Goal: Task Accomplishment & Management: Manage account settings

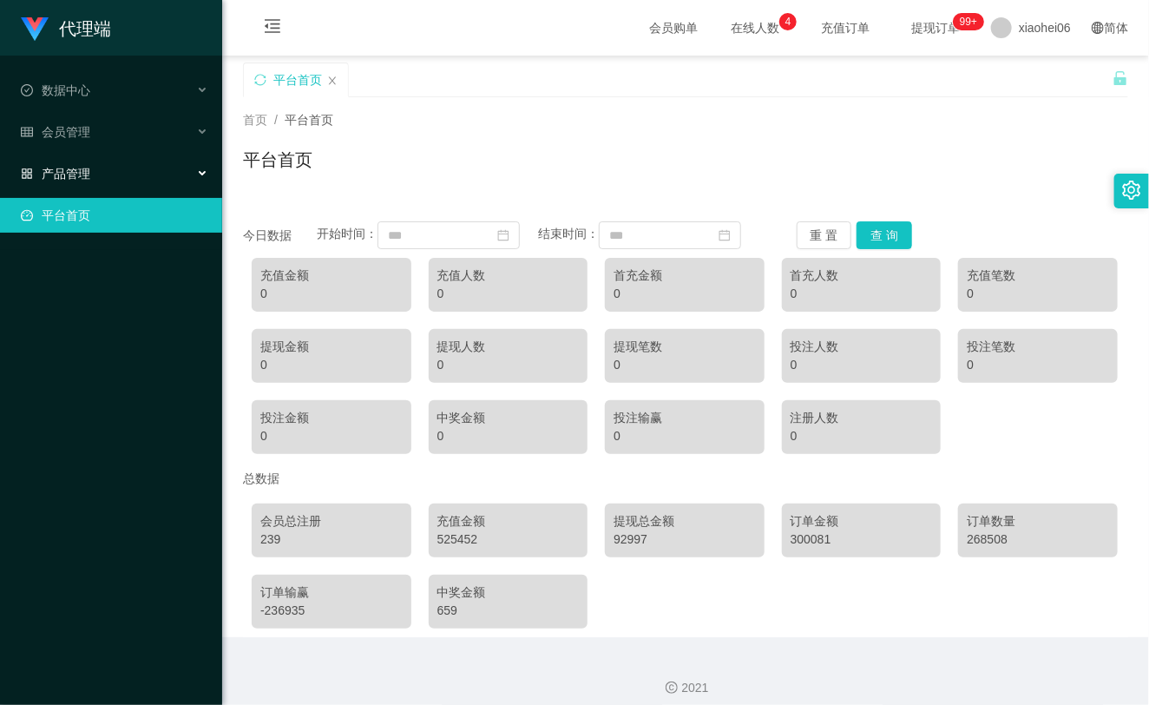
drag, startPoint x: 100, startPoint y: 166, endPoint x: 113, endPoint y: 142, distance: 26.8
click at [94, 165] on div "产品管理" at bounding box center [111, 173] width 222 height 35
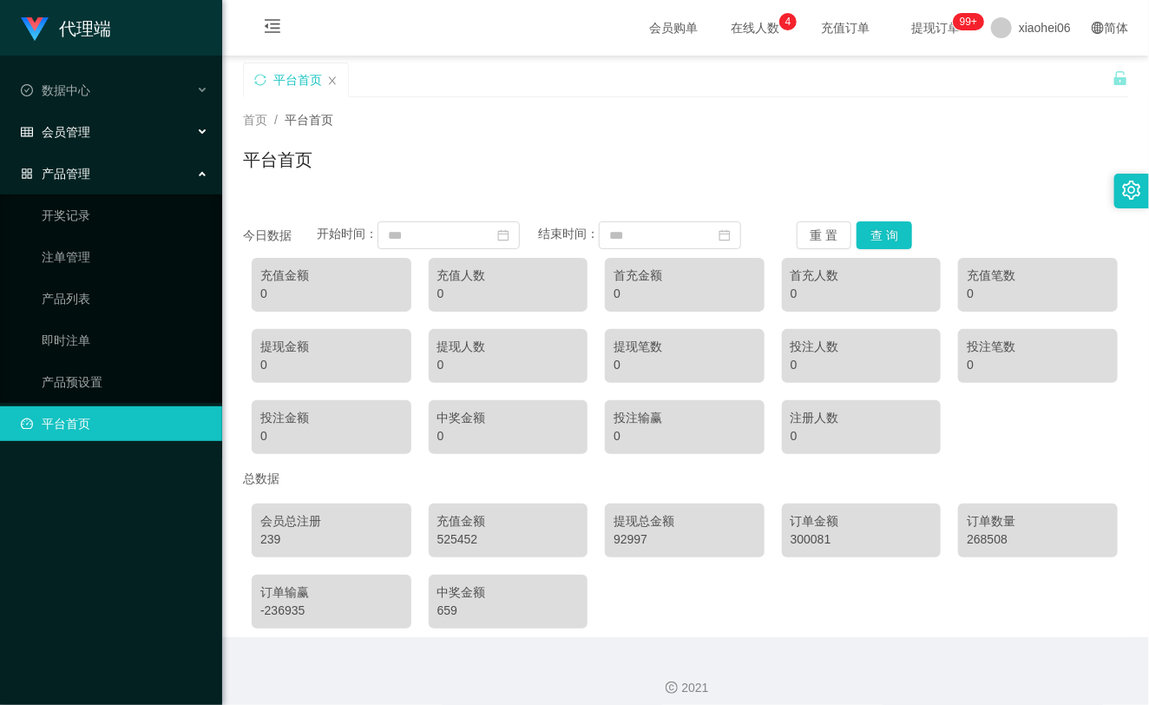
drag, startPoint x: 135, startPoint y: 115, endPoint x: 141, endPoint y: 122, distance: 9.4
click at [135, 115] on div "会员管理" at bounding box center [111, 132] width 222 height 35
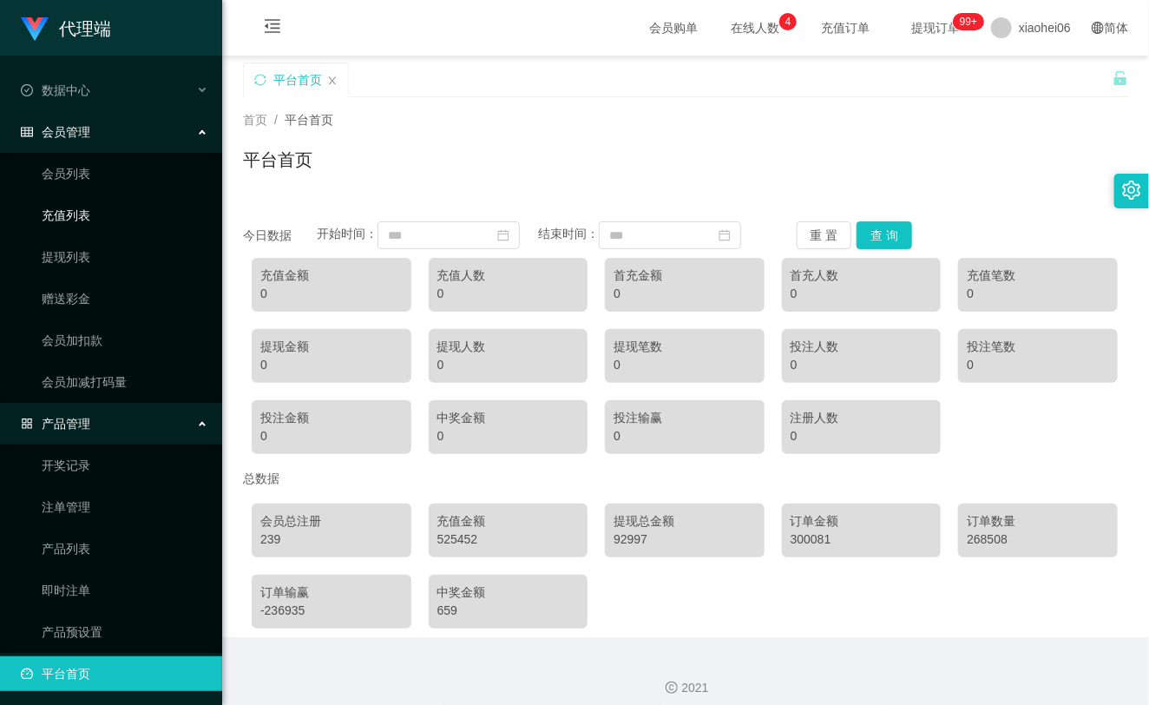
click at [72, 218] on link "充值列表" at bounding box center [125, 215] width 167 height 35
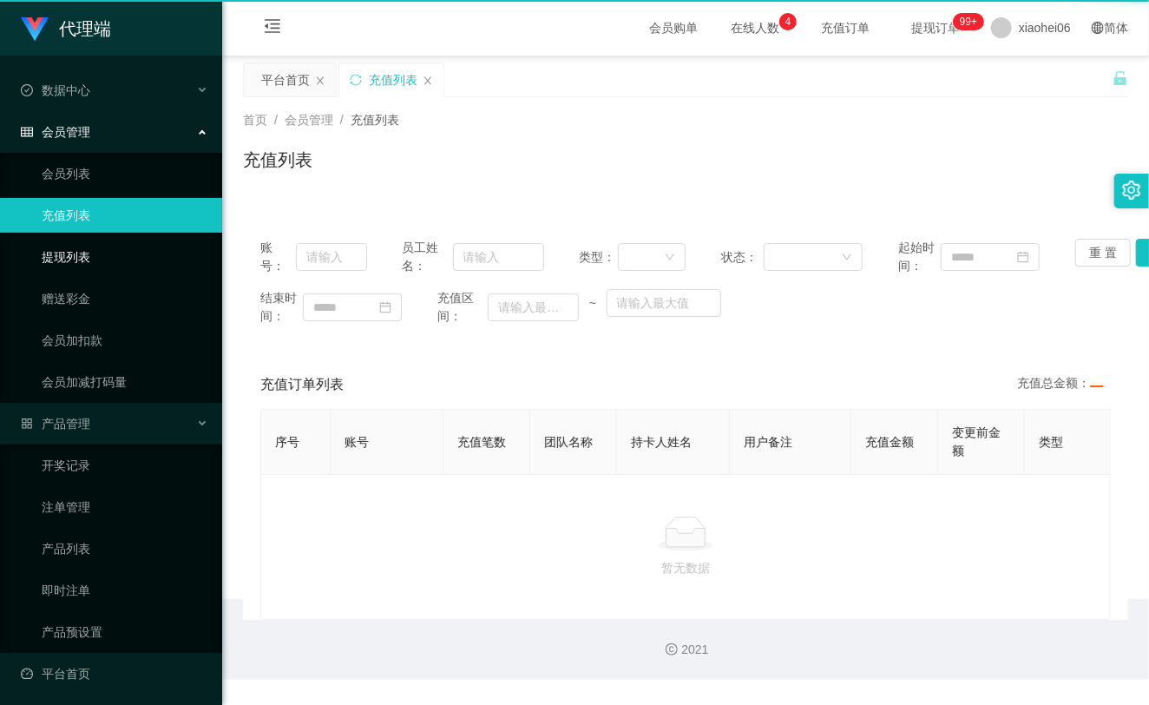
click at [81, 261] on link "提现列表" at bounding box center [125, 257] width 167 height 35
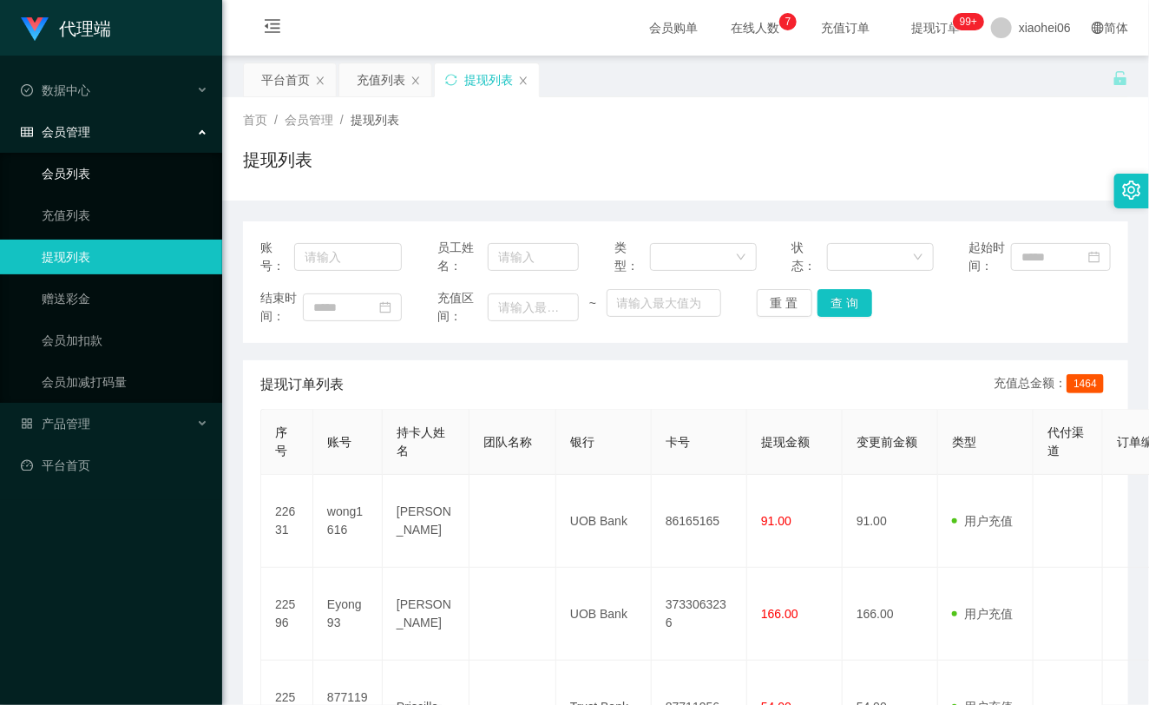
click at [73, 177] on link "会员列表" at bounding box center [125, 173] width 167 height 35
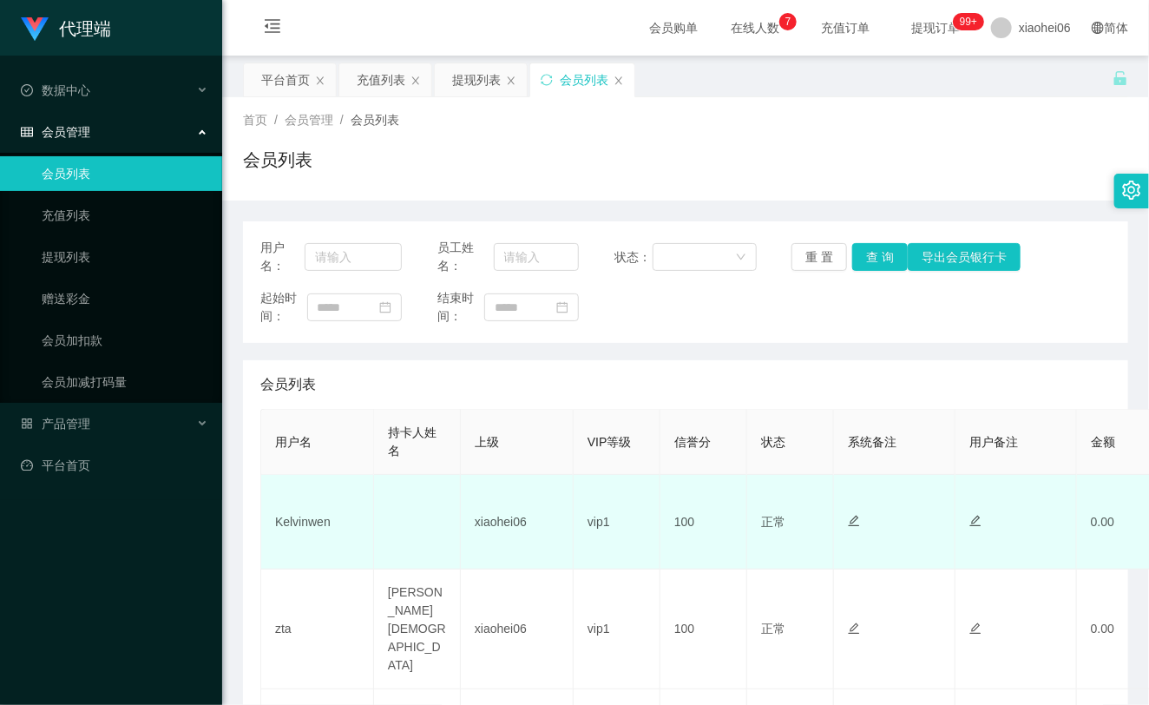
click at [310, 515] on td "Kelvinwen" at bounding box center [317, 522] width 113 height 95
copy td "Kelvinwen"
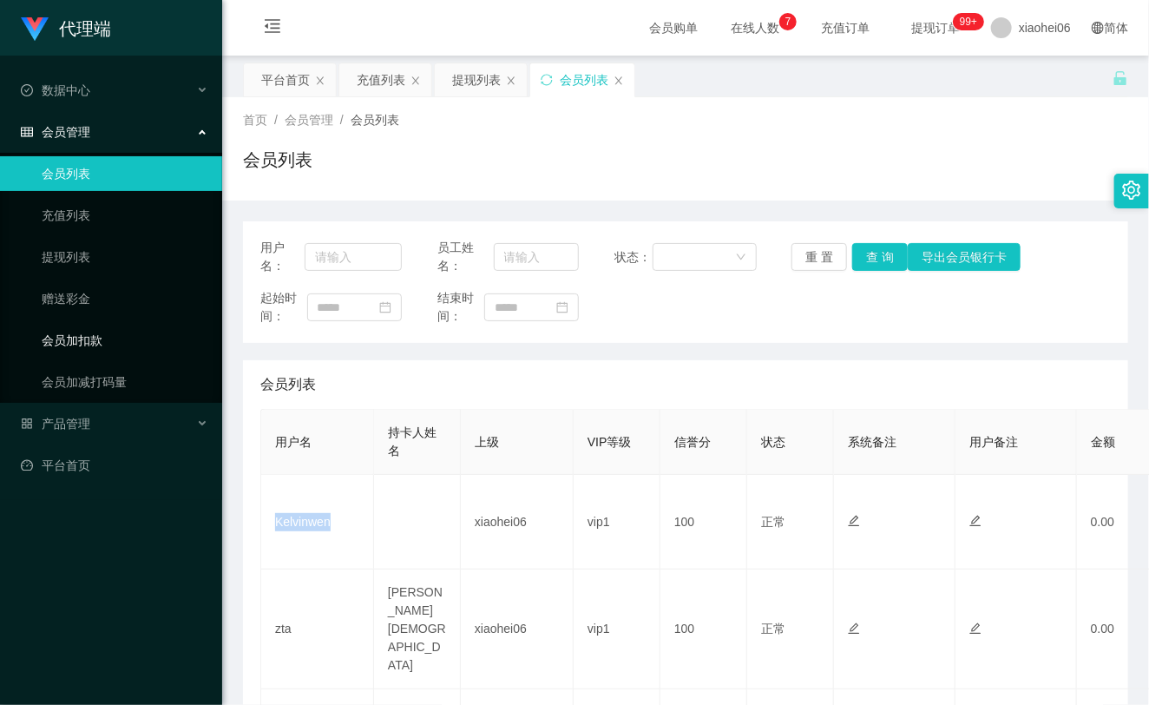
click at [80, 340] on link "会员加扣款" at bounding box center [125, 340] width 167 height 35
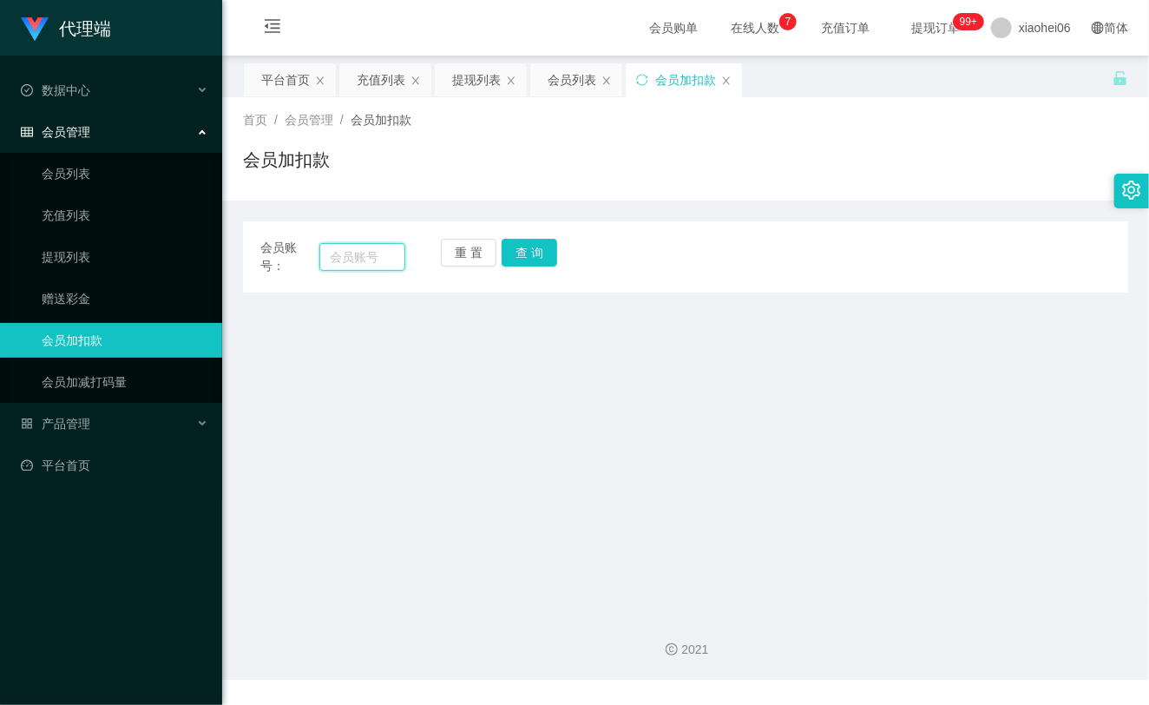
click at [345, 248] on input "text" at bounding box center [362, 257] width 86 height 28
paste input "Kelvinwen"
type input "Kelvinwen"
click at [525, 253] on button "查 询" at bounding box center [530, 253] width 56 height 28
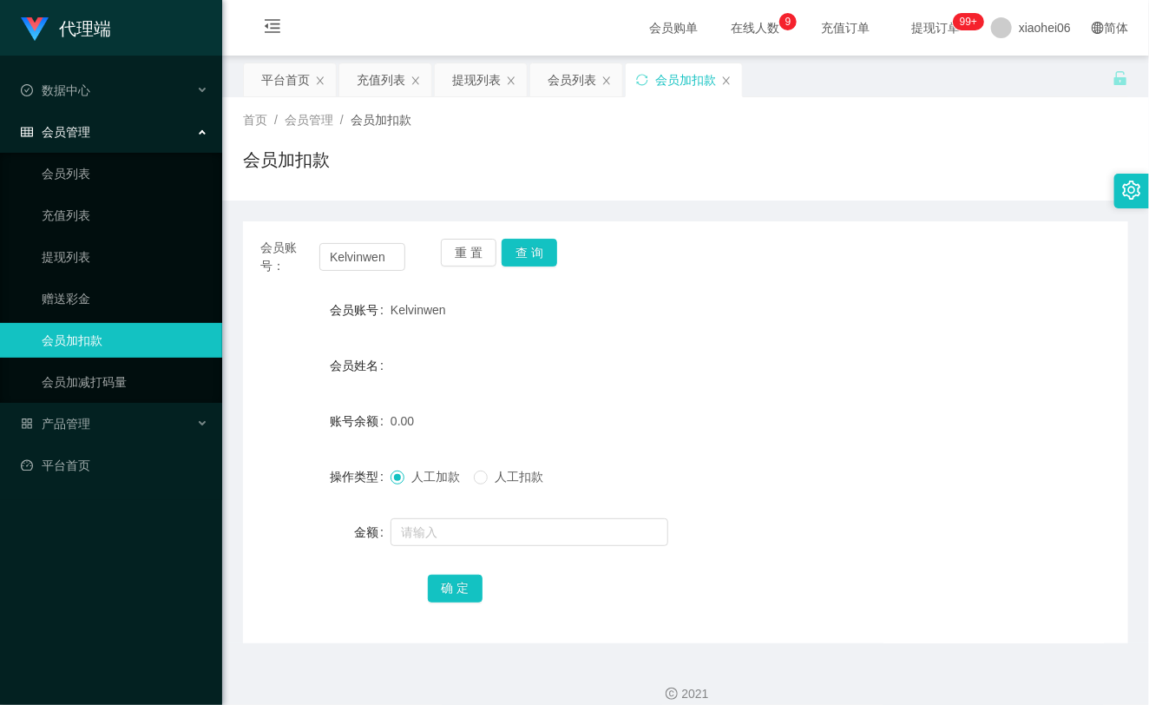
click at [311, 369] on div "会员姓名" at bounding box center [317, 365] width 148 height 35
click at [409, 519] on input "text" at bounding box center [530, 532] width 278 height 28
type input "100"
drag, startPoint x: 456, startPoint y: 587, endPoint x: 458, endPoint y: 566, distance: 20.9
click at [454, 587] on button "确 定" at bounding box center [456, 589] width 56 height 28
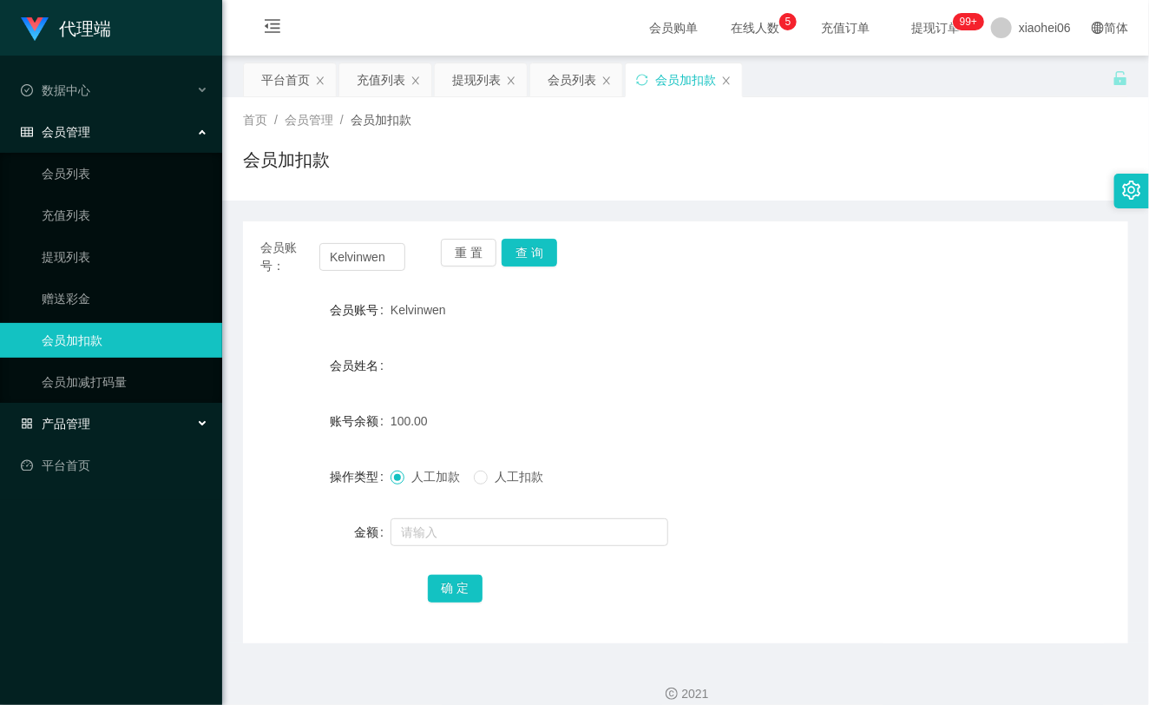
click at [74, 432] on div "产品管理" at bounding box center [111, 423] width 222 height 35
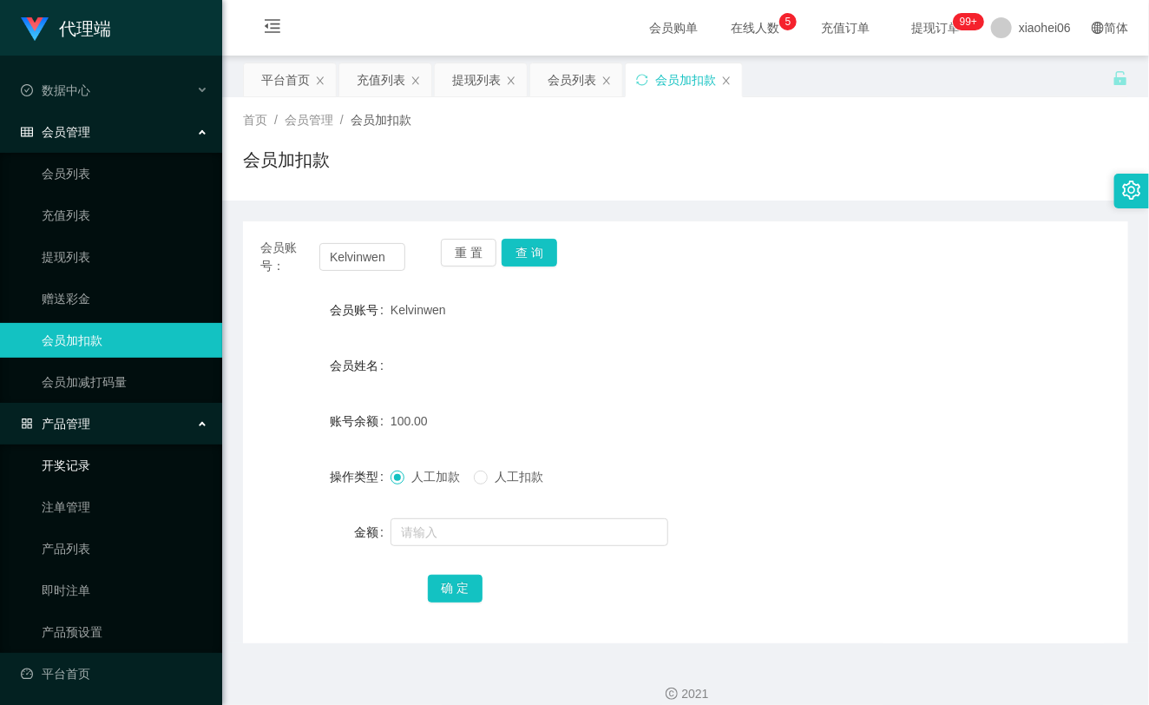
scroll to position [3, 0]
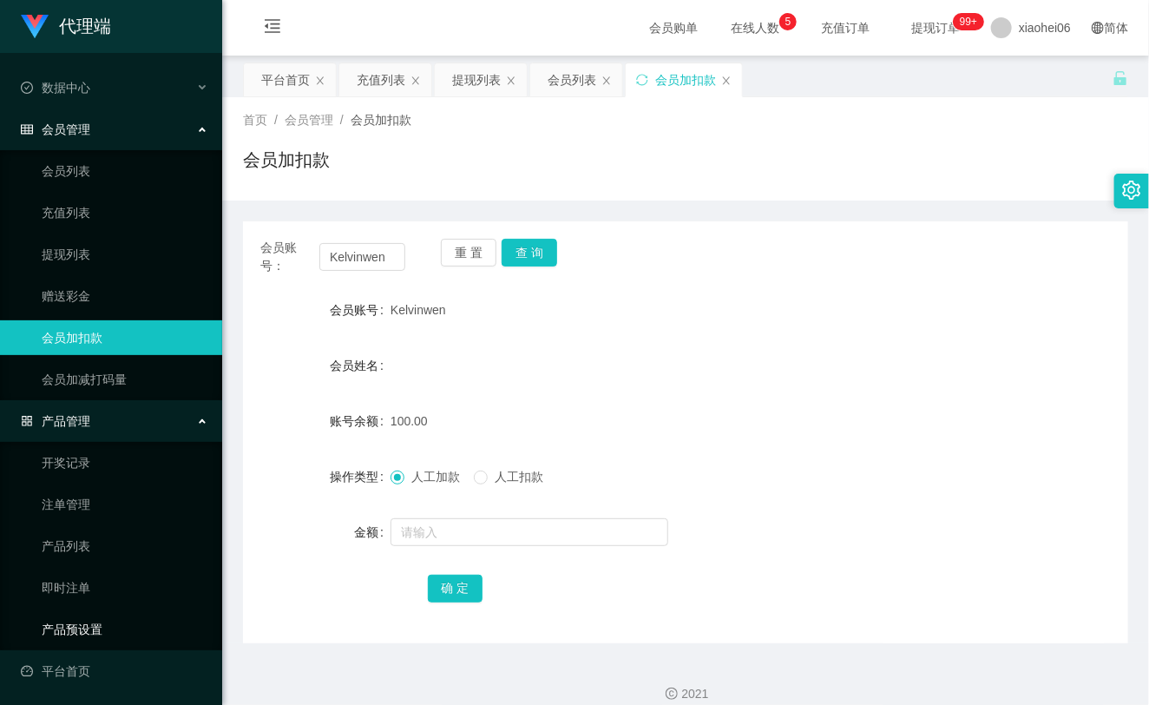
click at [89, 625] on link "产品预设置" at bounding box center [125, 629] width 167 height 35
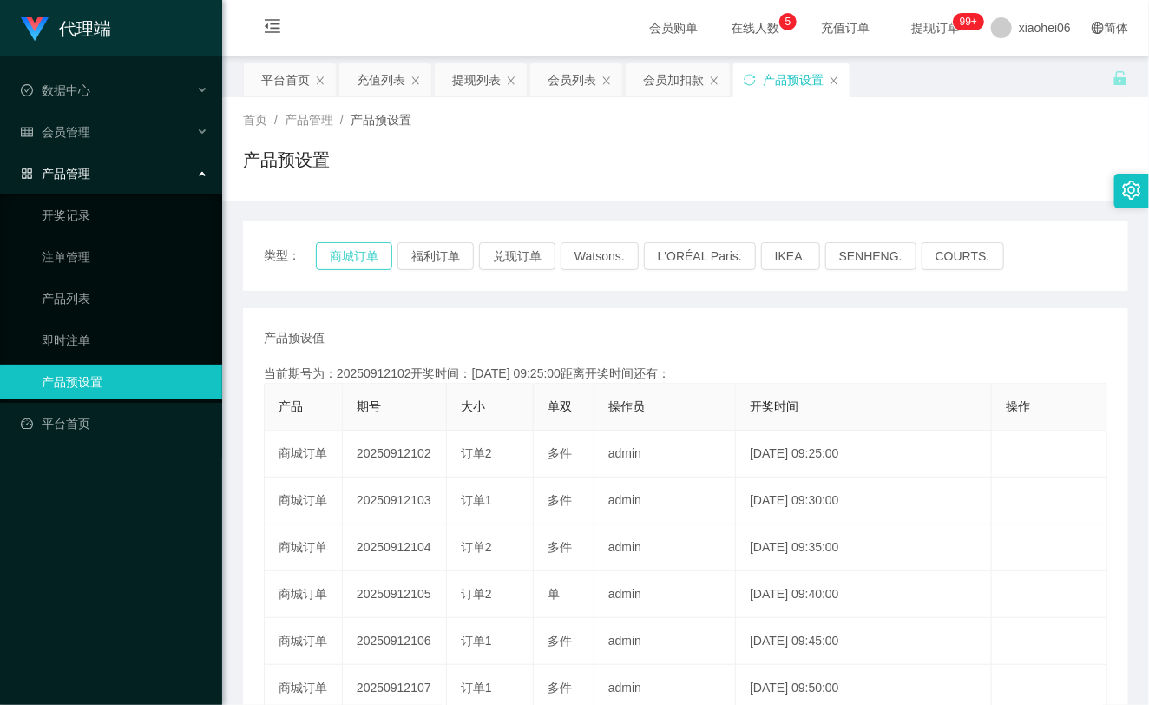
click at [334, 253] on button "商城订单" at bounding box center [354, 256] width 76 height 28
click at [335, 250] on button "商城订单" at bounding box center [354, 256] width 76 height 28
click at [109, 137] on div "会员管理" at bounding box center [111, 132] width 222 height 35
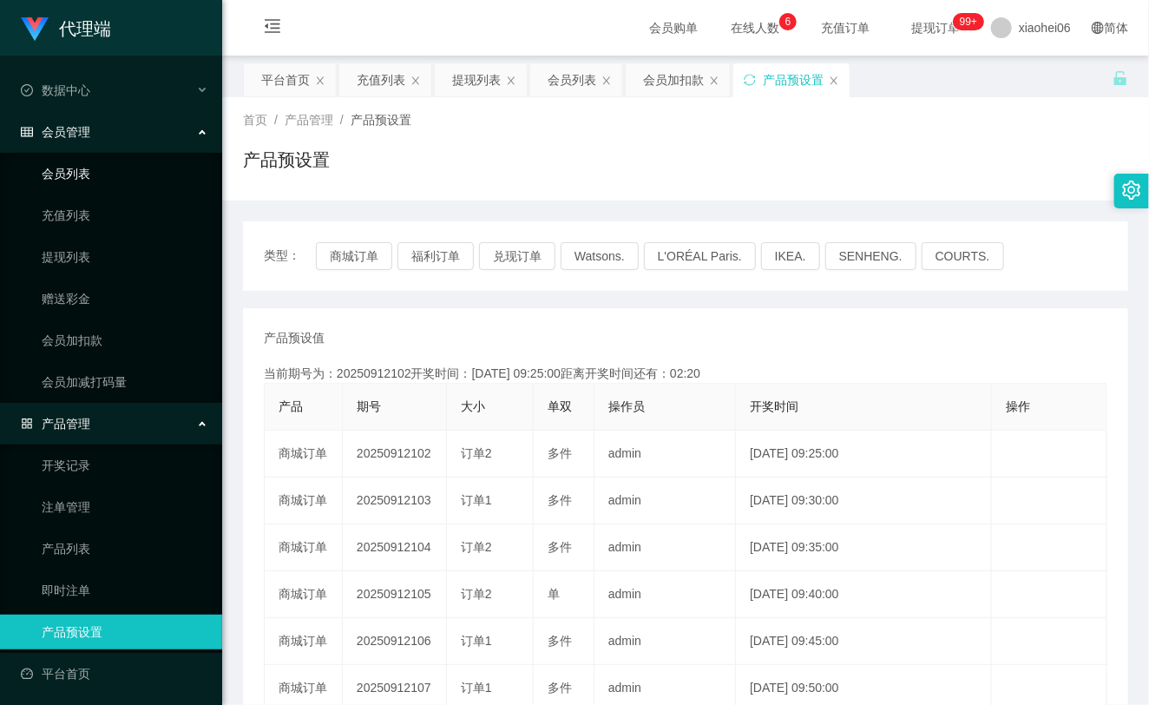
click at [105, 165] on link "会员列表" at bounding box center [125, 173] width 167 height 35
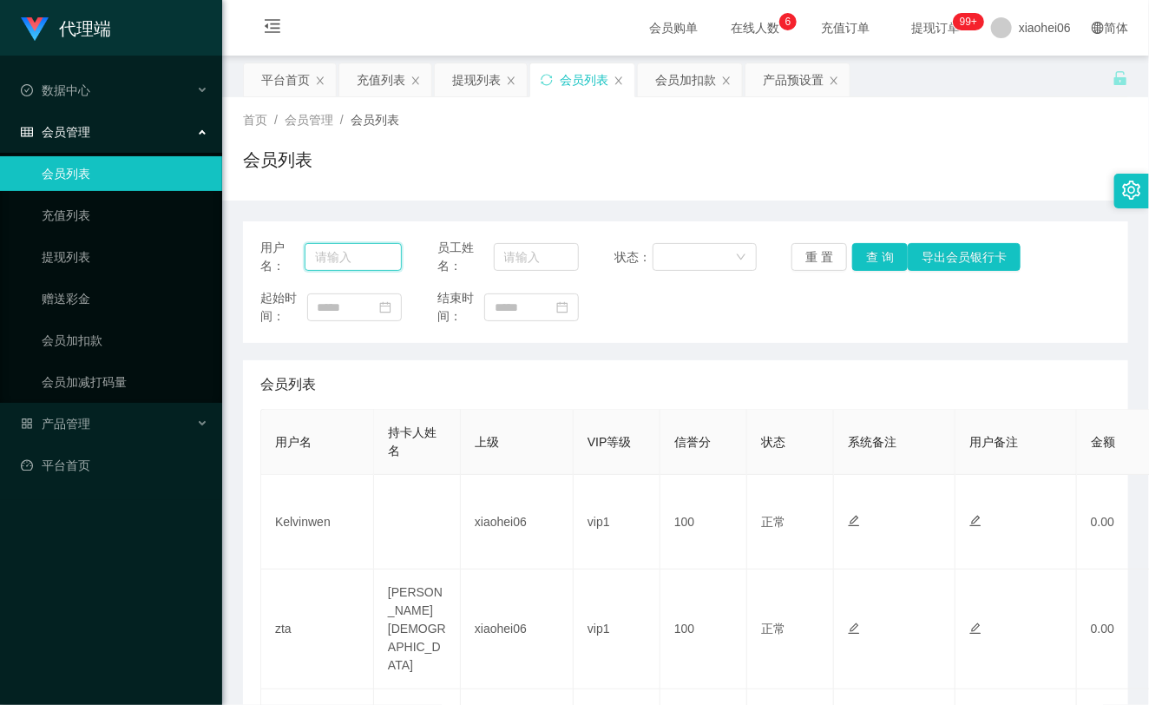
click at [374, 248] on input "text" at bounding box center [354, 257] width 98 height 28
paste input "Kelvinwen"
type input "Kelvinwen"
click at [878, 250] on button "查 询" at bounding box center [881, 257] width 56 height 28
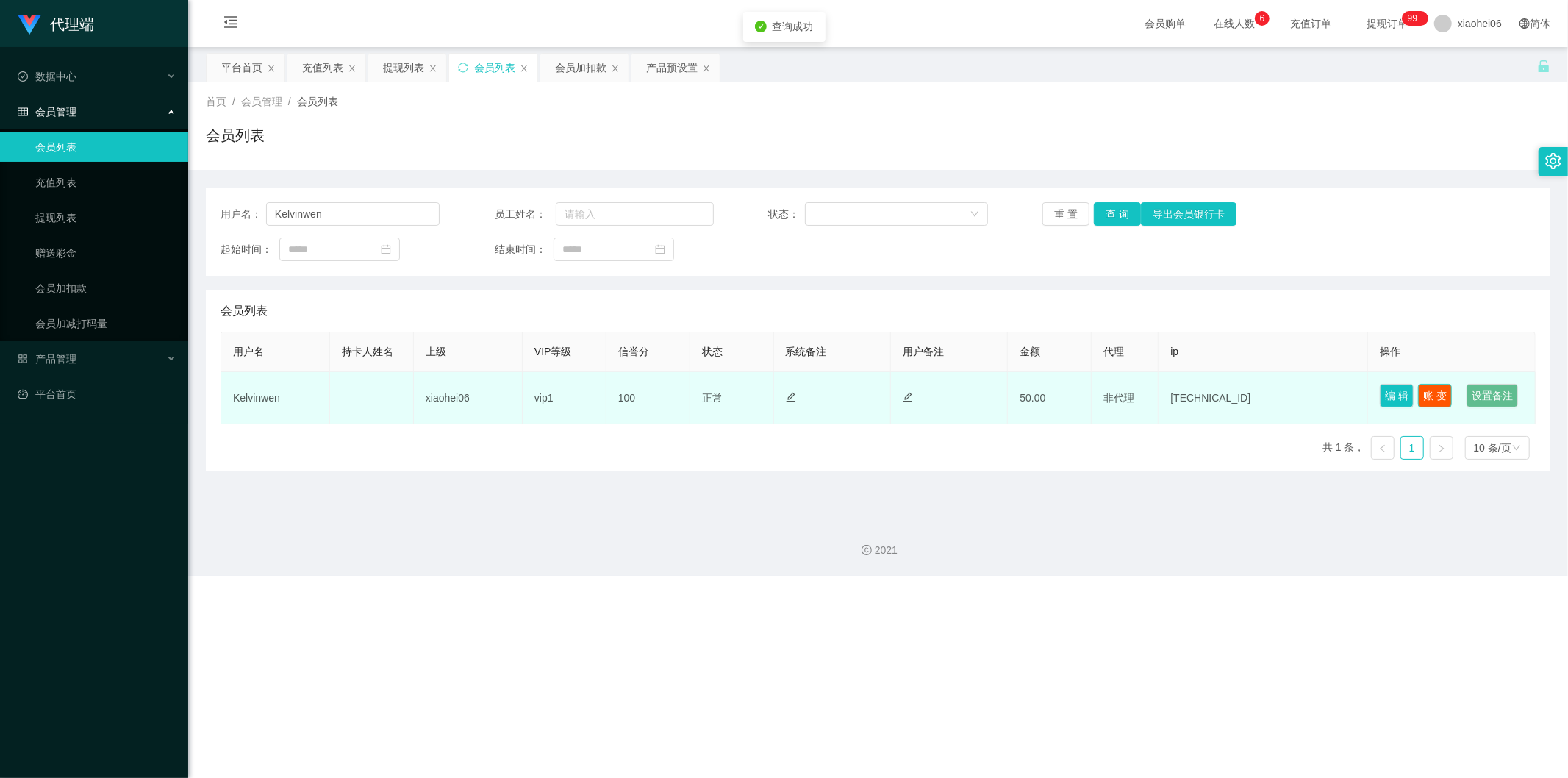
click at [1438, 389] on button "账 变" at bounding box center [1435, 395] width 34 height 24
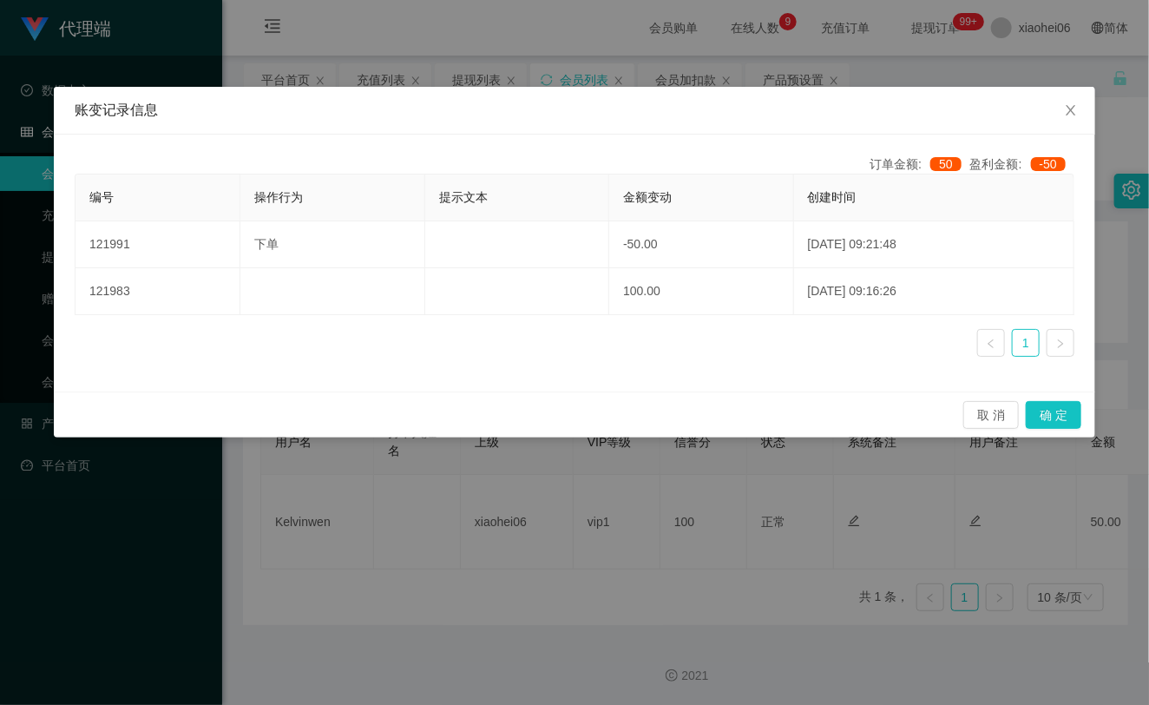
drag, startPoint x: 285, startPoint y: 128, endPoint x: 347, endPoint y: 130, distance: 62.5
click at [285, 128] on div "账变记录信息" at bounding box center [575, 111] width 1042 height 48
click at [1071, 109] on icon "图标: close" at bounding box center [1071, 110] width 14 height 14
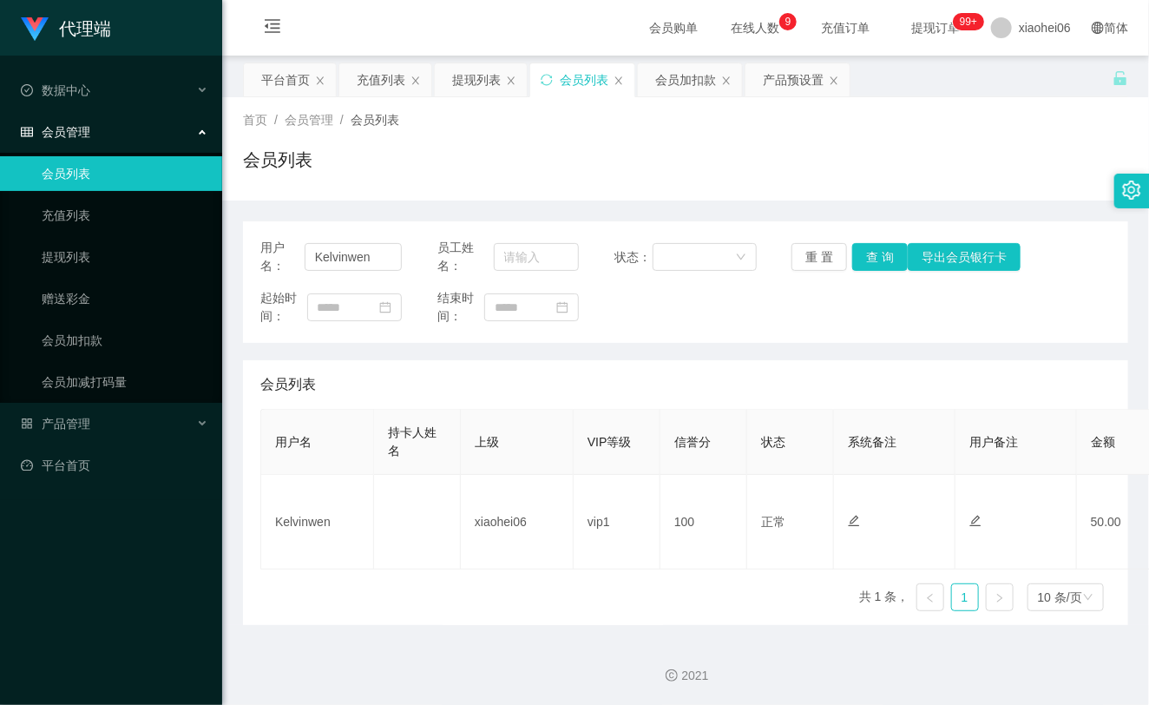
scroll to position [0, 484]
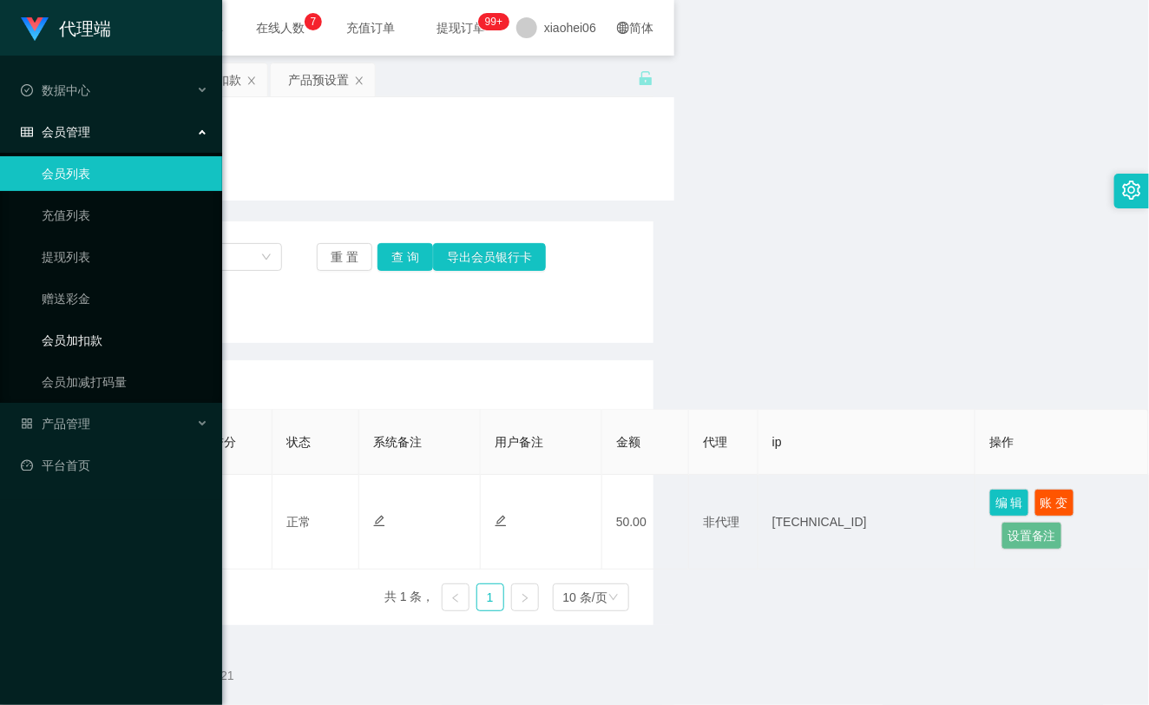
click at [85, 349] on link "会员加扣款" at bounding box center [125, 340] width 167 height 35
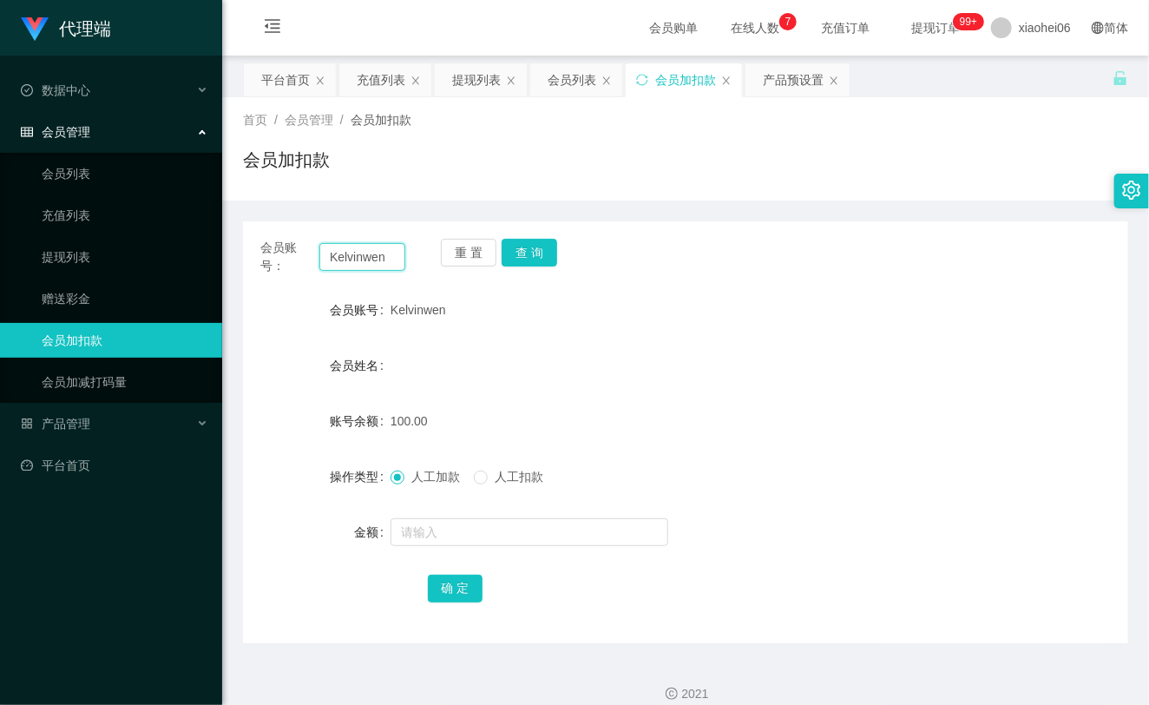
click at [352, 260] on input "Kelvinwen" at bounding box center [362, 257] width 86 height 28
click at [530, 254] on button "查 询" at bounding box center [530, 253] width 56 height 28
click at [530, 254] on div "重 置 查 询" at bounding box center [513, 257] width 145 height 36
click at [530, 254] on button "查 询" at bounding box center [530, 253] width 56 height 28
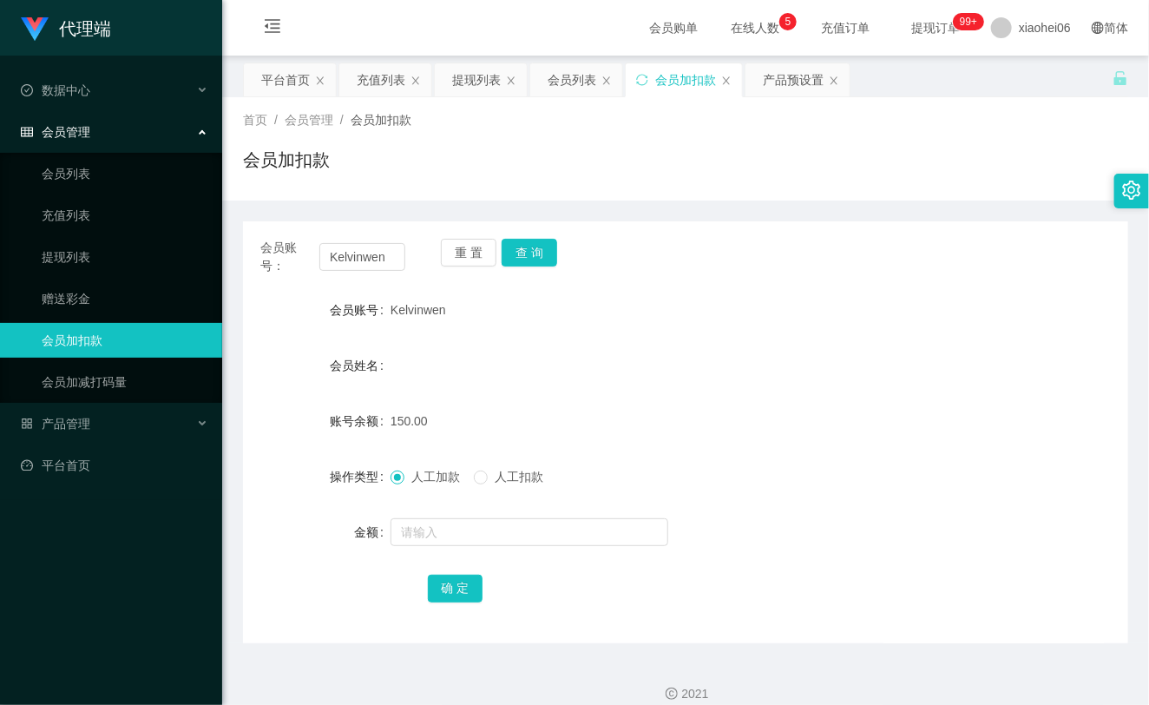
drag, startPoint x: 853, startPoint y: 509, endPoint x: 861, endPoint y: 487, distance: 23.4
click at [853, 509] on form "会员账号 Kelvinwen 会员姓名 账号余额 150.00 操作类型 人工加款 人工扣款 金额 确 定" at bounding box center [686, 449] width 886 height 313
click at [69, 267] on link "提现列表" at bounding box center [125, 257] width 167 height 35
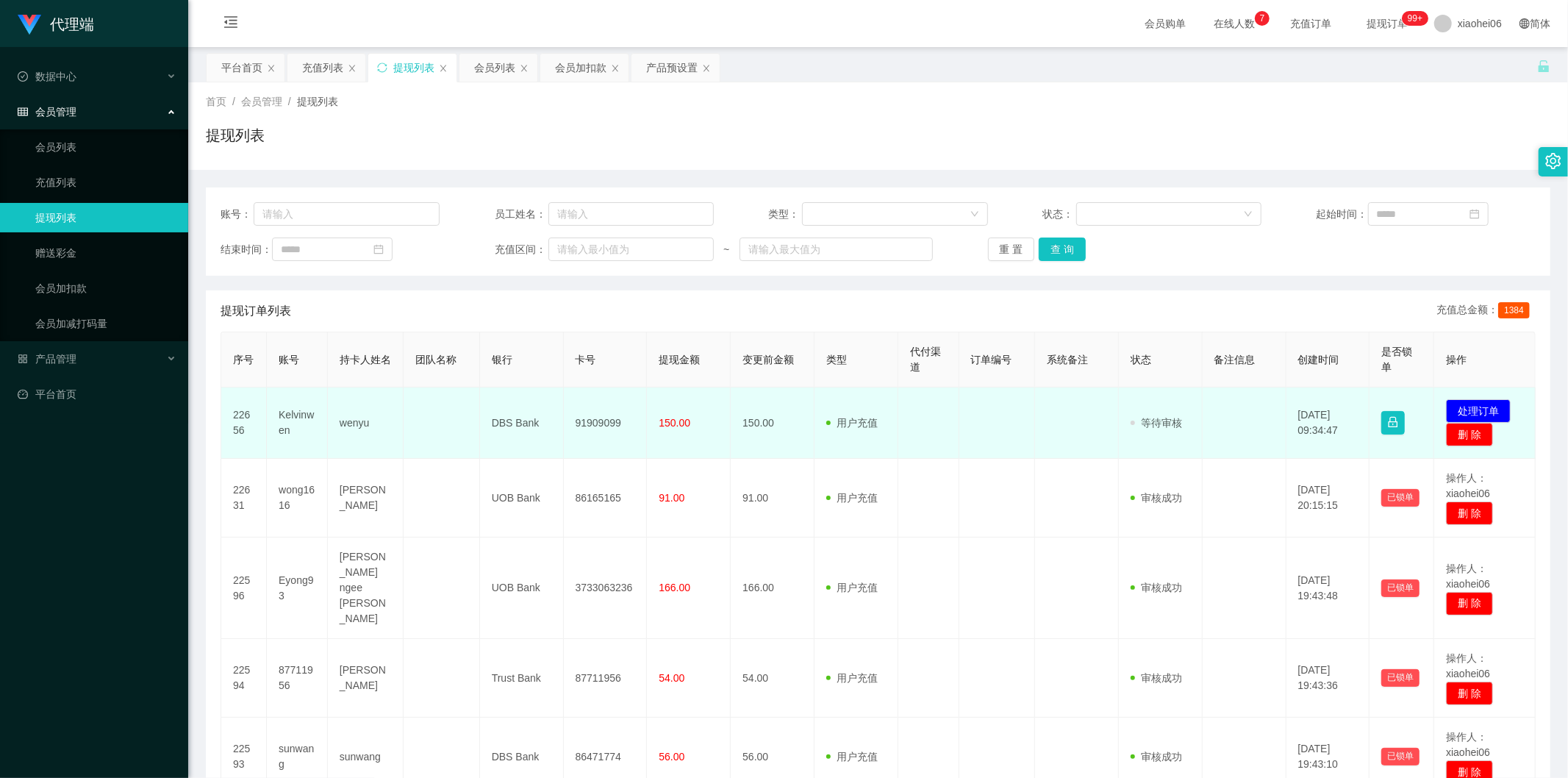
click at [605, 417] on td "91909099" at bounding box center [605, 423] width 84 height 71
click at [605, 417] on td "91909099" at bounding box center [605, 423] width 84 height 71
click at [281, 422] on td "Kelvinwen" at bounding box center [297, 423] width 61 height 71
click at [296, 416] on td "Kelvinwen" at bounding box center [297, 423] width 61 height 71
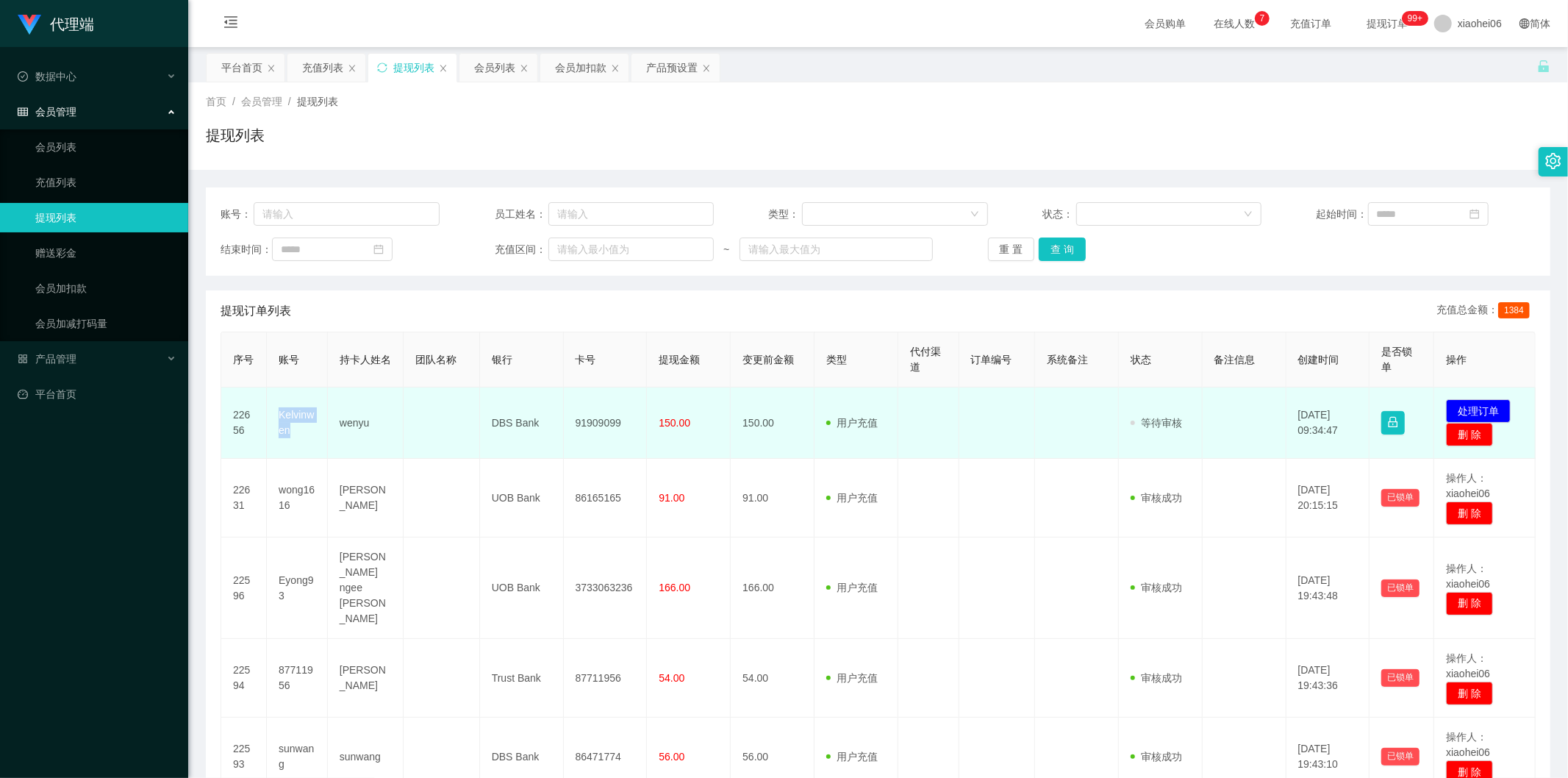
copy td "Kelvinwen"
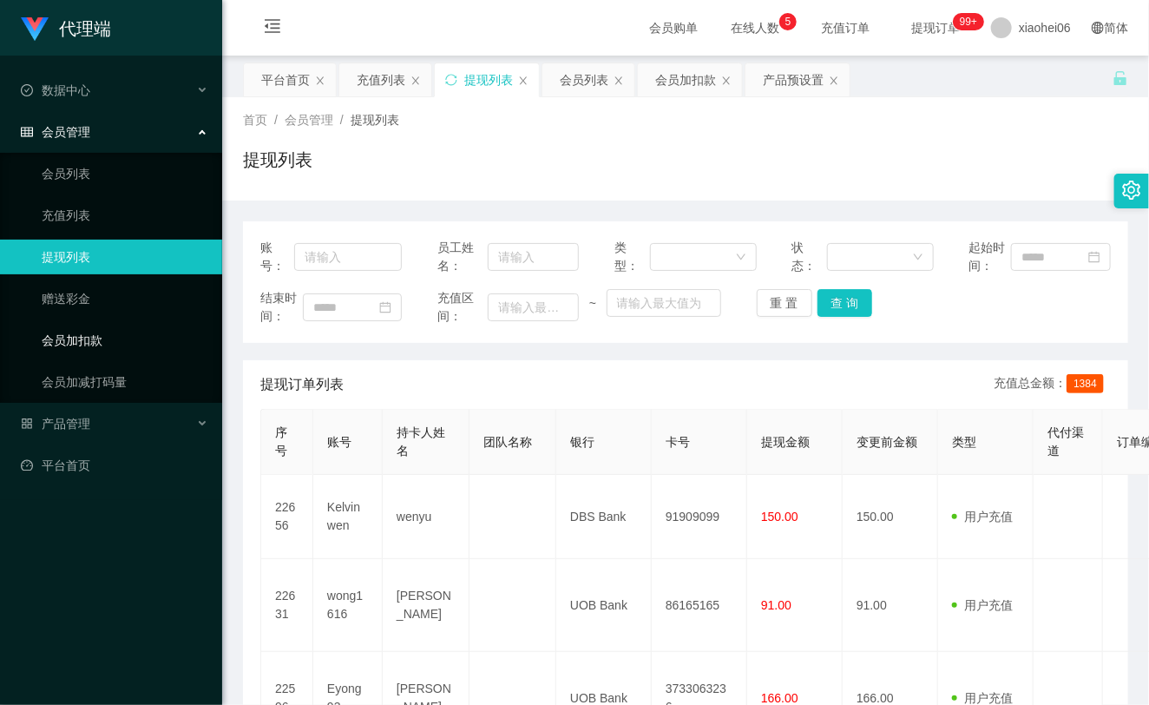
click at [96, 330] on link "会员加扣款" at bounding box center [125, 340] width 167 height 35
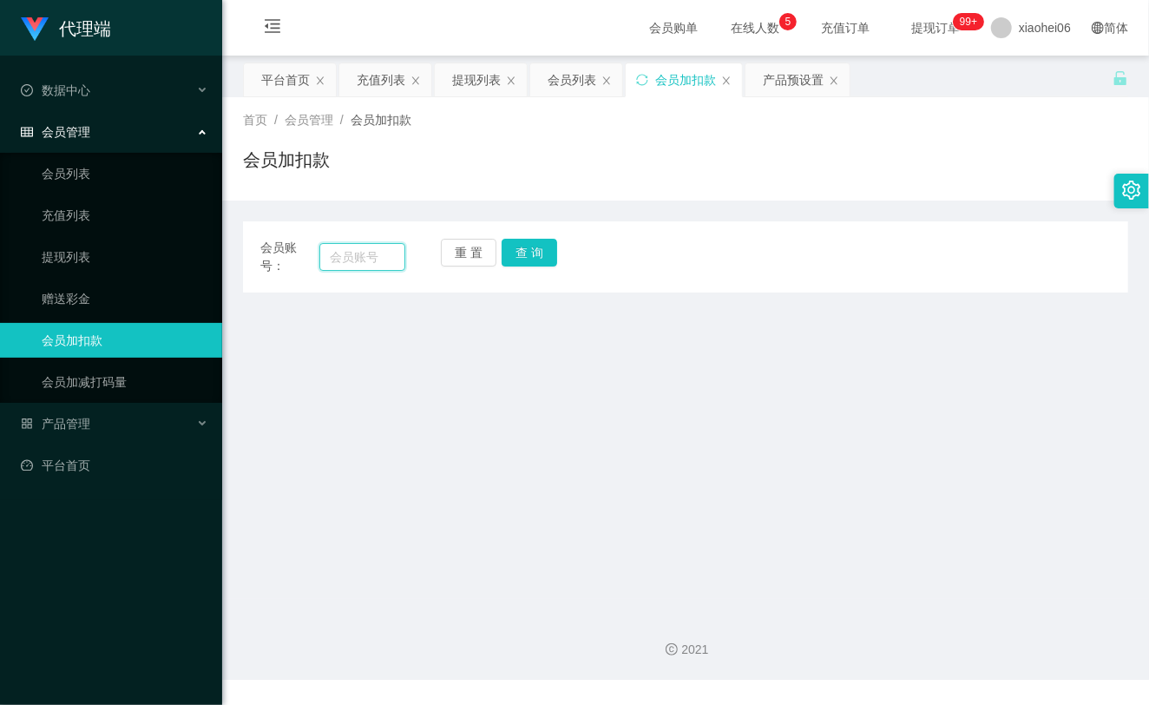
click at [346, 264] on input "text" at bounding box center [362, 257] width 86 height 28
paste input "Kelvinwen"
type input "Kelvinwen"
click at [537, 261] on button "查 询" at bounding box center [530, 253] width 56 height 28
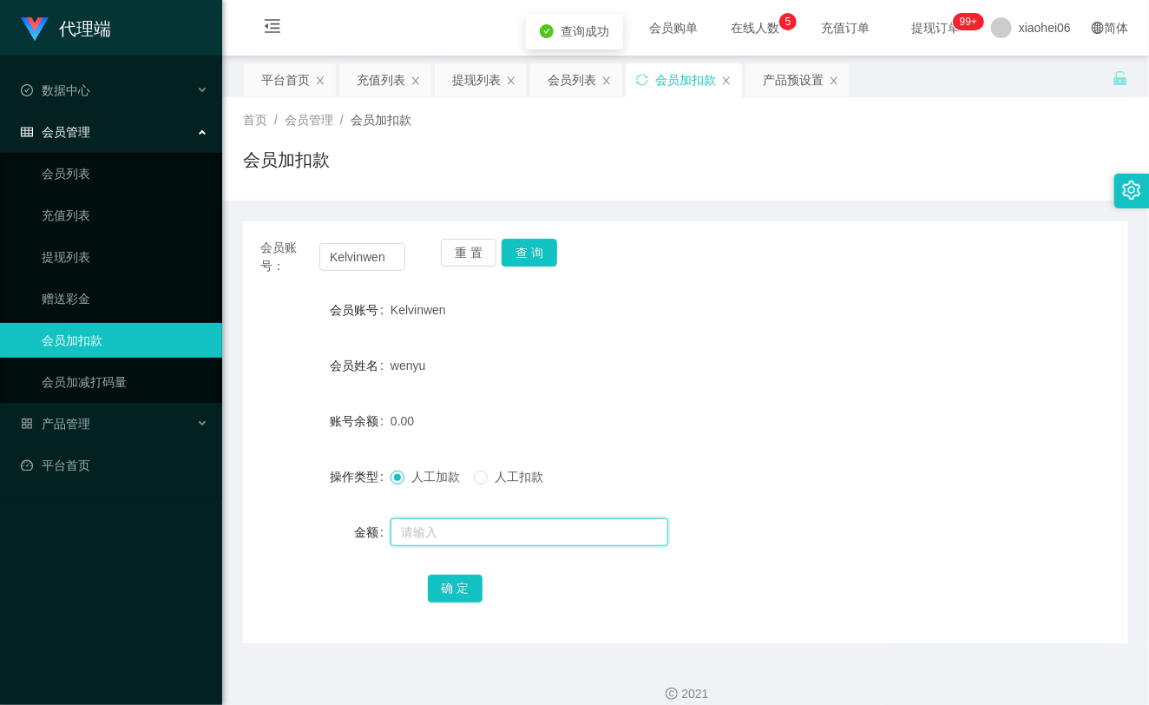
click at [471, 526] on input "text" at bounding box center [530, 532] width 278 height 28
type input "8"
click at [457, 583] on button "确 定" at bounding box center [456, 589] width 56 height 28
click at [601, 392] on form "会员账号 Kelvinwen 会员姓名 wenyu 账号余额 8.00 操作类型 人工加款 人工扣款 金额 确 定" at bounding box center [686, 449] width 886 height 313
click at [543, 245] on button "查 询" at bounding box center [530, 253] width 56 height 28
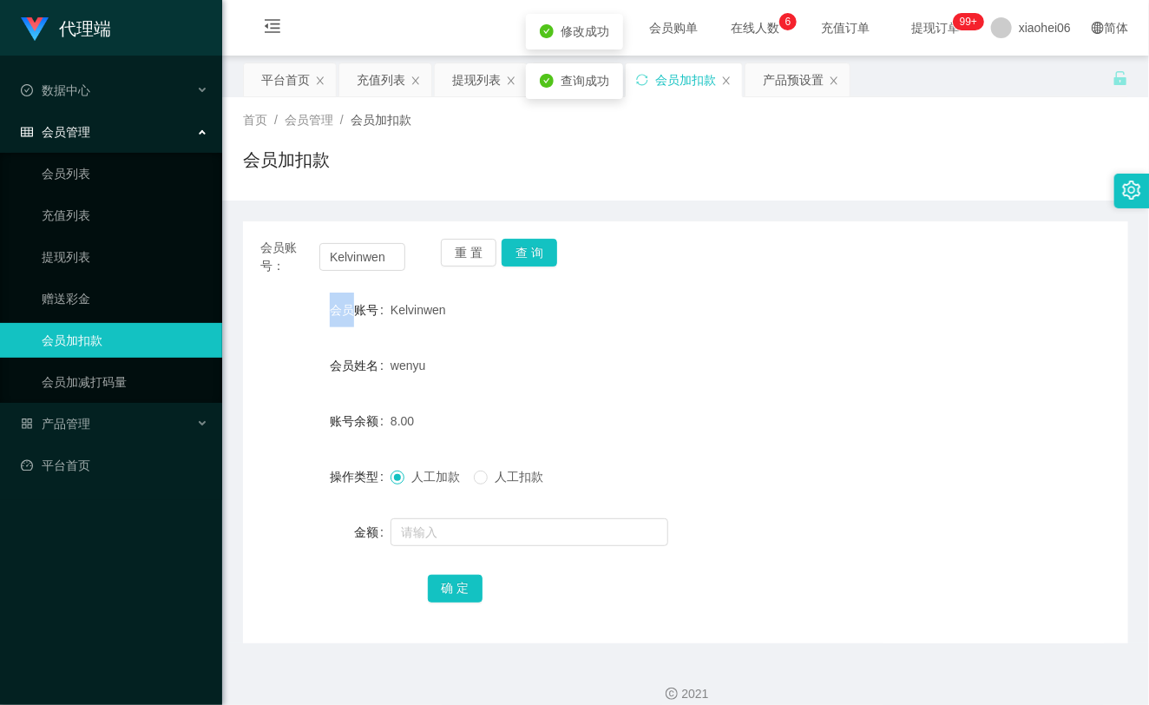
click at [543, 245] on div "重 置 查 询" at bounding box center [513, 257] width 145 height 36
drag, startPoint x: 343, startPoint y: 201, endPoint x: 345, endPoint y: 218, distance: 16.6
click at [343, 202] on div "会员账号： Kelvinwen 重 置 查 询 会员账号 Kelvinwen 会员姓名 wenyu 账号余额 8.00 操作类型 人工加款 人工扣款 金额 确…" at bounding box center [686, 422] width 886 height 443
drag, startPoint x: 365, startPoint y: 270, endPoint x: 385, endPoint y: 258, distance: 23.4
click at [365, 270] on input "Kelvinwen" at bounding box center [362, 257] width 86 height 28
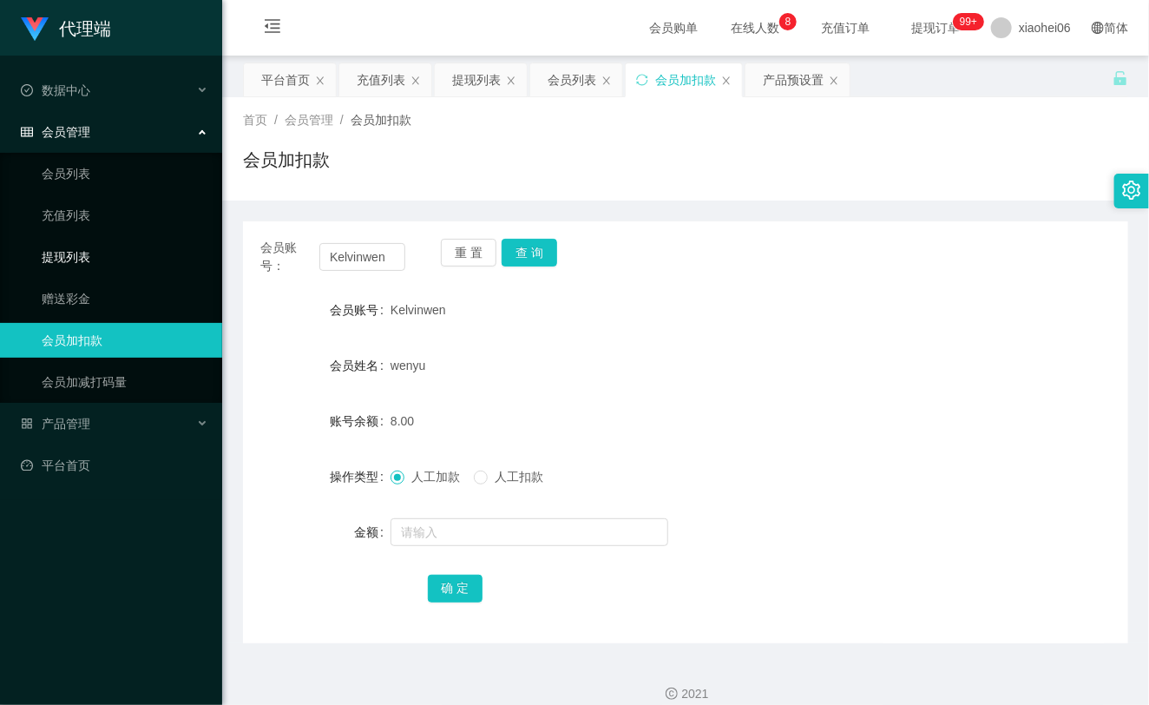
click at [72, 243] on link "提现列表" at bounding box center [125, 257] width 167 height 35
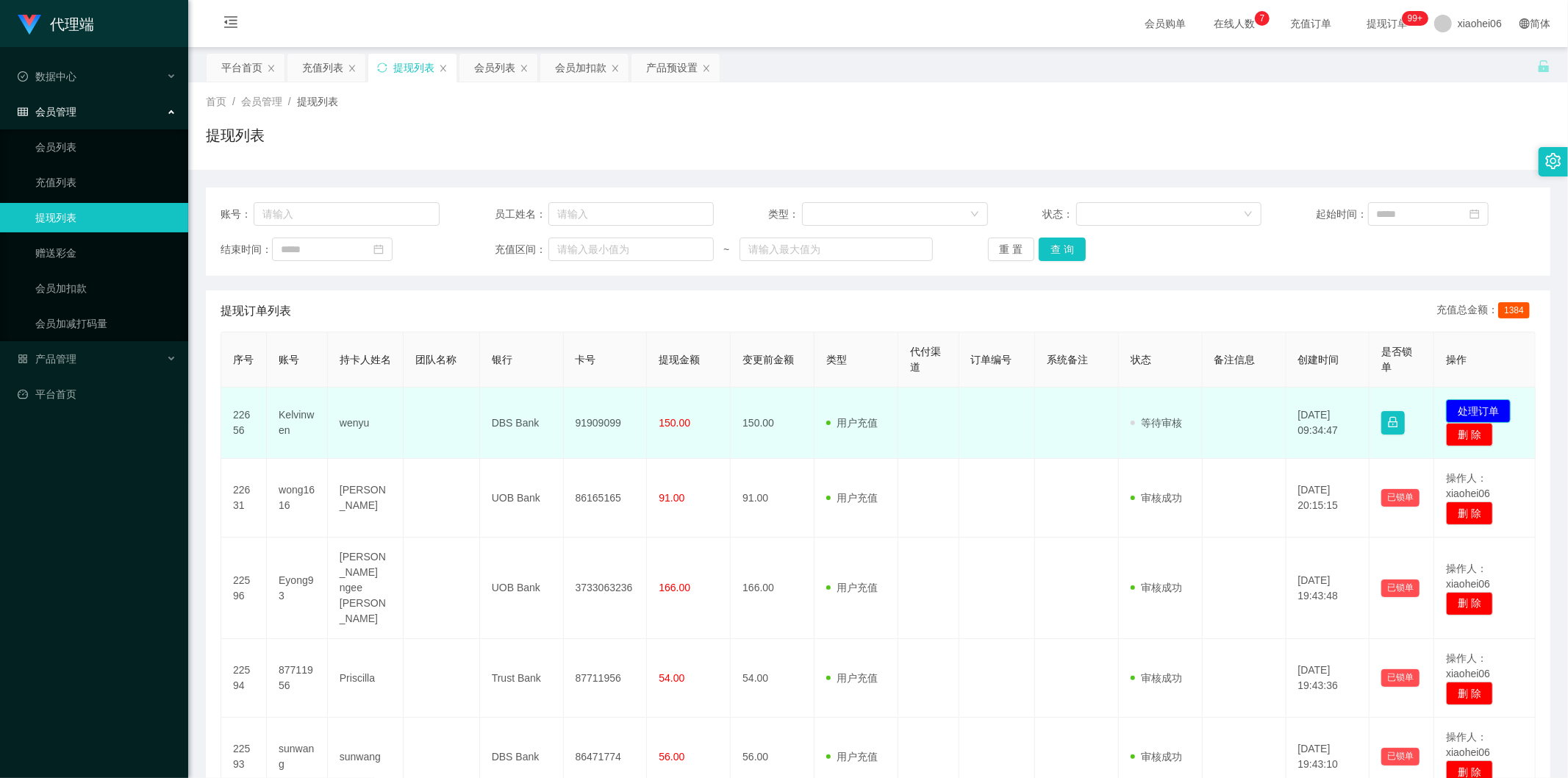
click at [1460, 403] on button "处理订单" at bounding box center [1478, 411] width 64 height 24
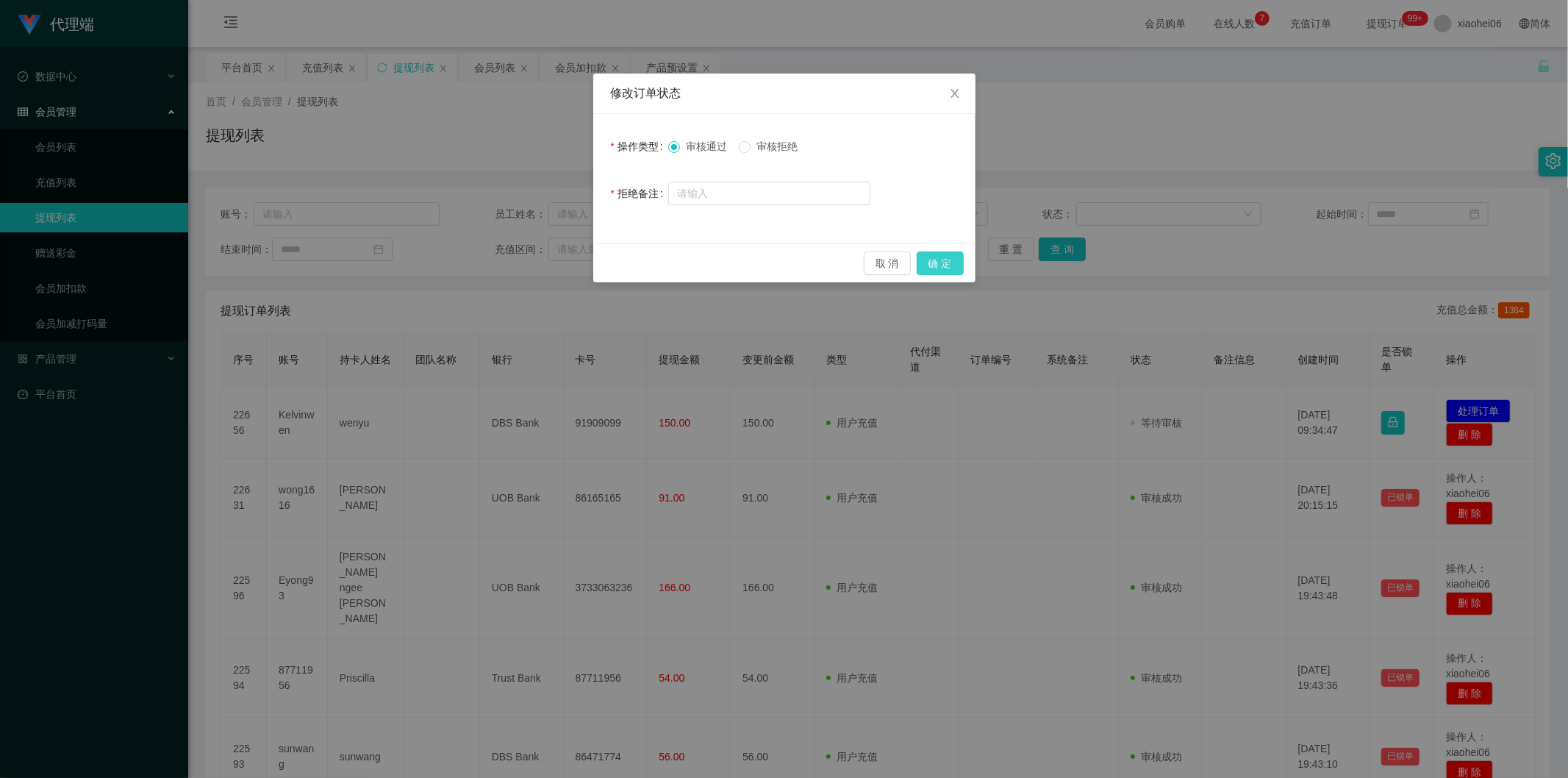
click at [934, 258] on button "确 定" at bounding box center [941, 263] width 47 height 24
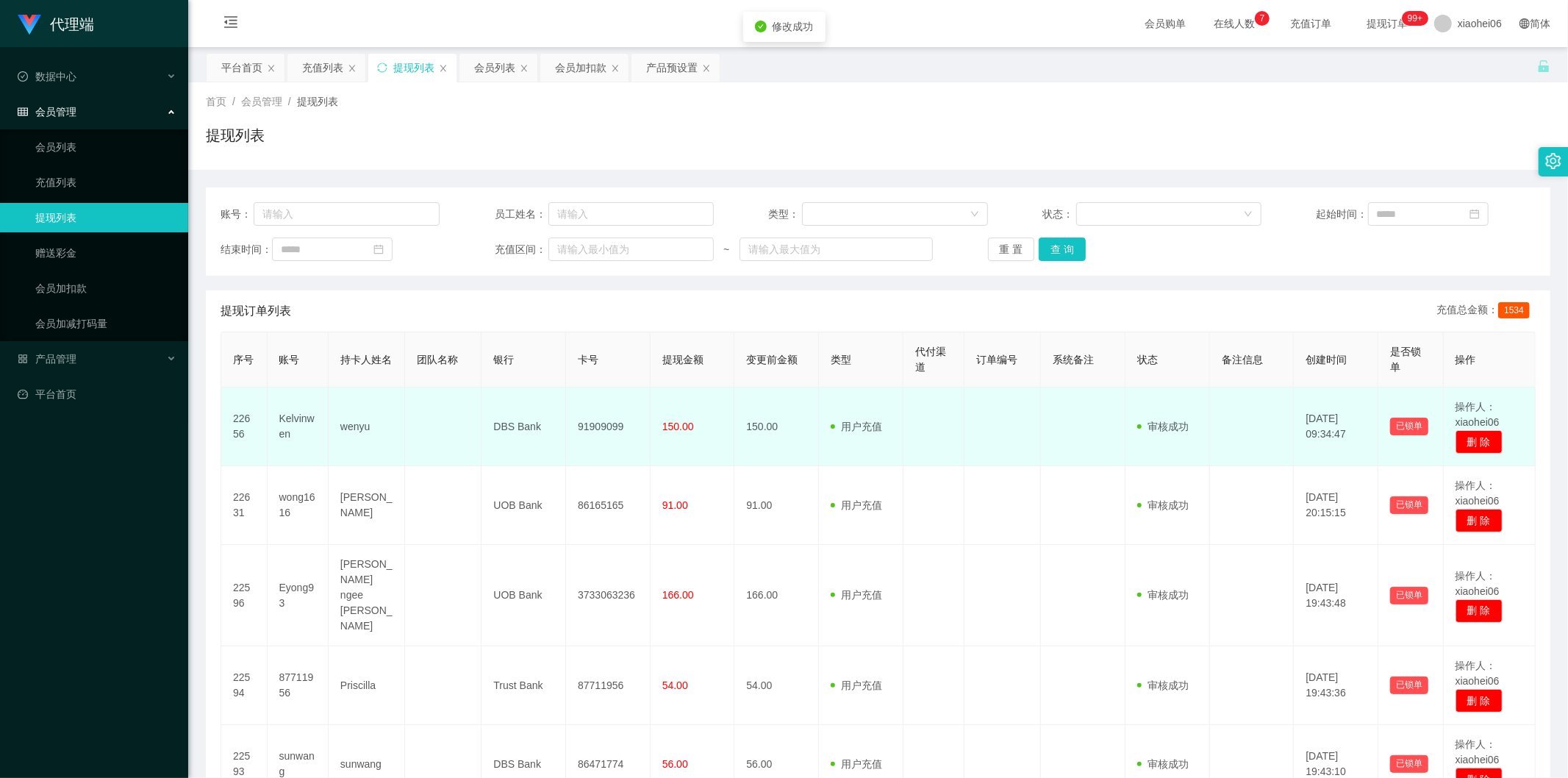
click at [560, 416] on td "DBS Bank" at bounding box center [524, 427] width 85 height 79
